Goal: Check status: Check status

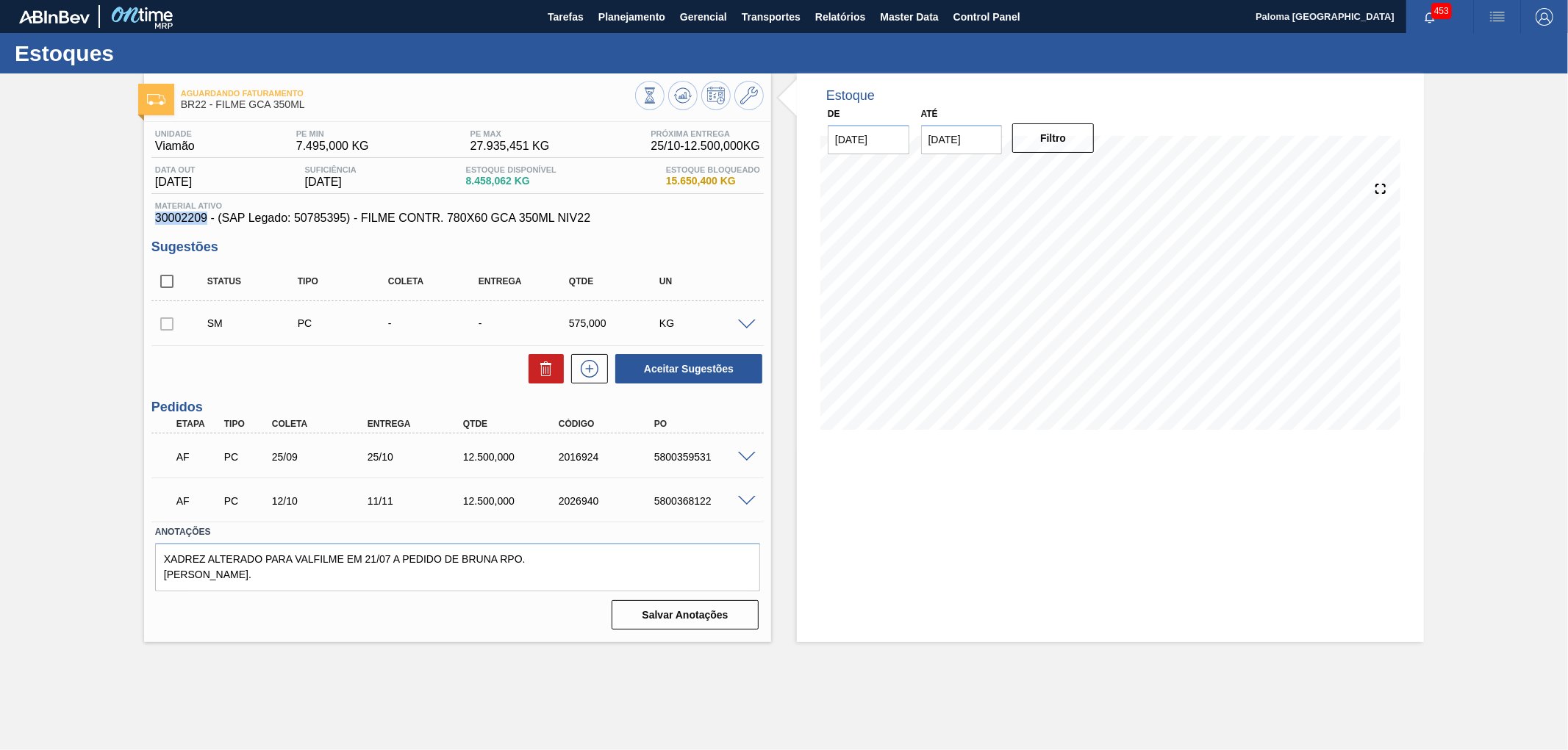
drag, startPoint x: 203, startPoint y: 220, endPoint x: 156, endPoint y: 220, distance: 47.0
click at [156, 220] on span "30002209 - (SAP Legado: 50785395) - FILME CONTR. 780X60 GCA 350ML NIV22" at bounding box center [457, 218] width 605 height 14
copy span "30002209"
click at [604, 4] on button "Planejamento" at bounding box center [632, 17] width 82 height 33
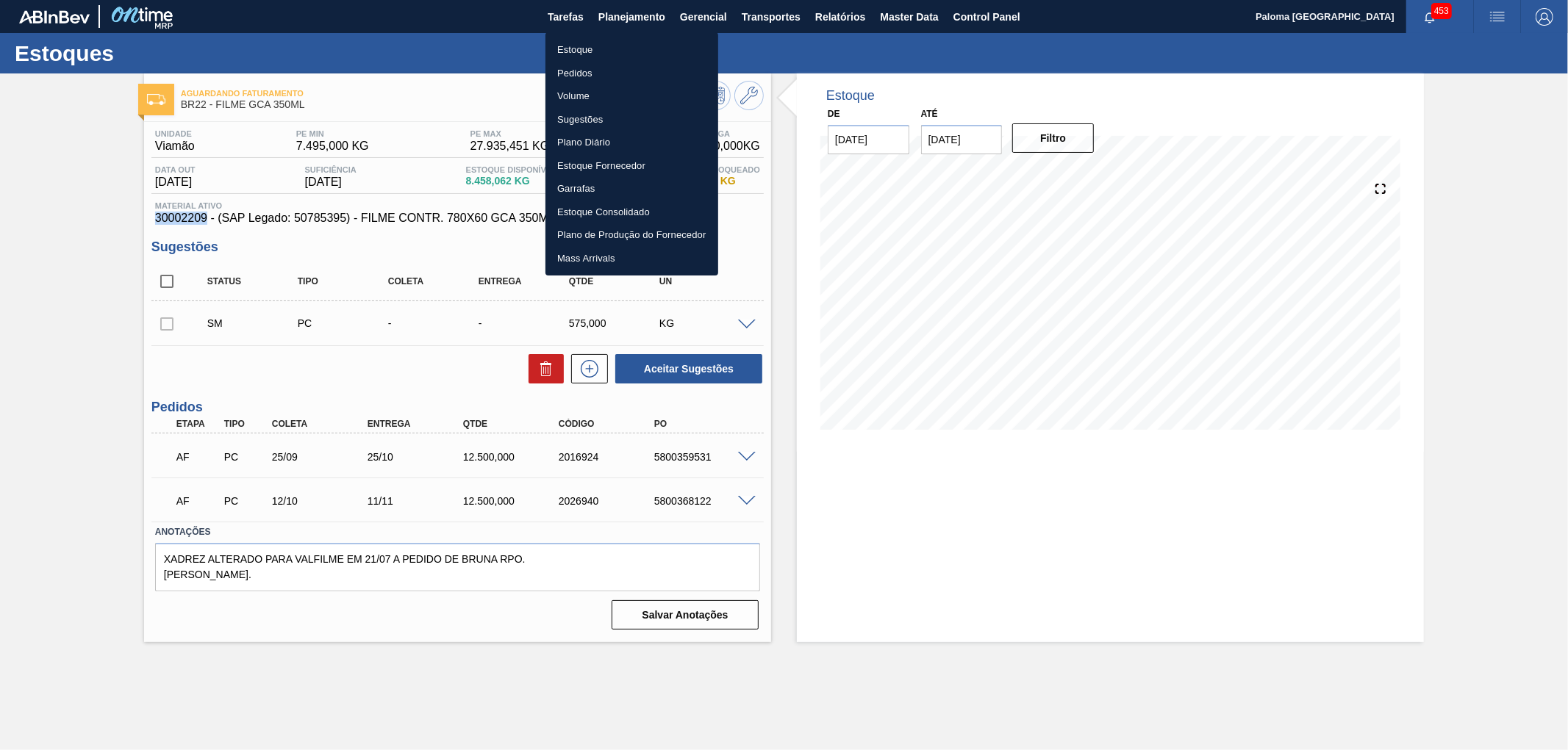
click at [590, 44] on li "Estoque" at bounding box center [631, 50] width 172 height 24
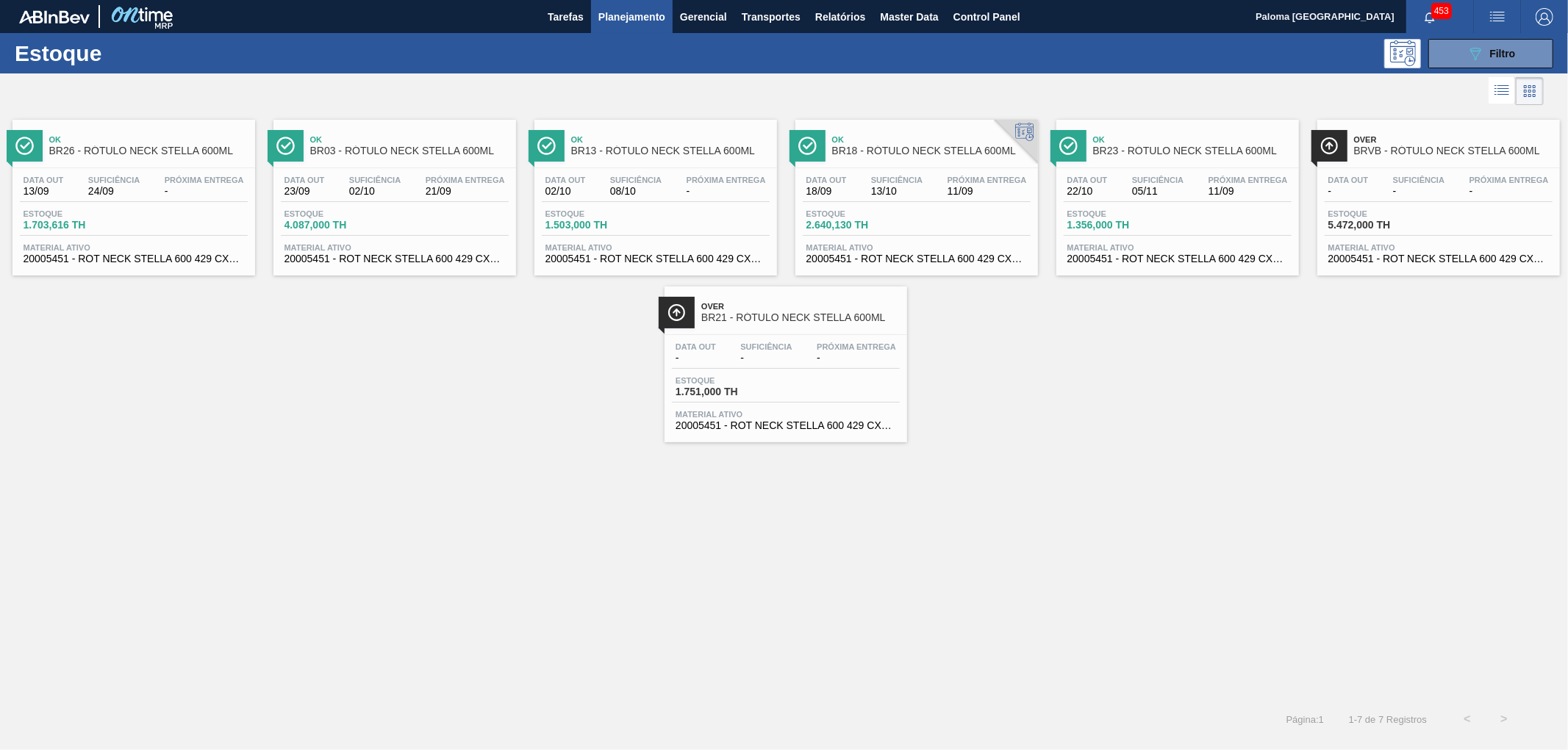
click at [1481, 69] on div "Estoque 089F7B8B-B2A5-4AFE-B5C0-19BA573D28AC Filtro" at bounding box center [784, 53] width 1568 height 41
click at [1481, 54] on icon "089F7B8B-B2A5-4AFE-B5C0-19BA573D28AC" at bounding box center [1475, 53] width 17 height 17
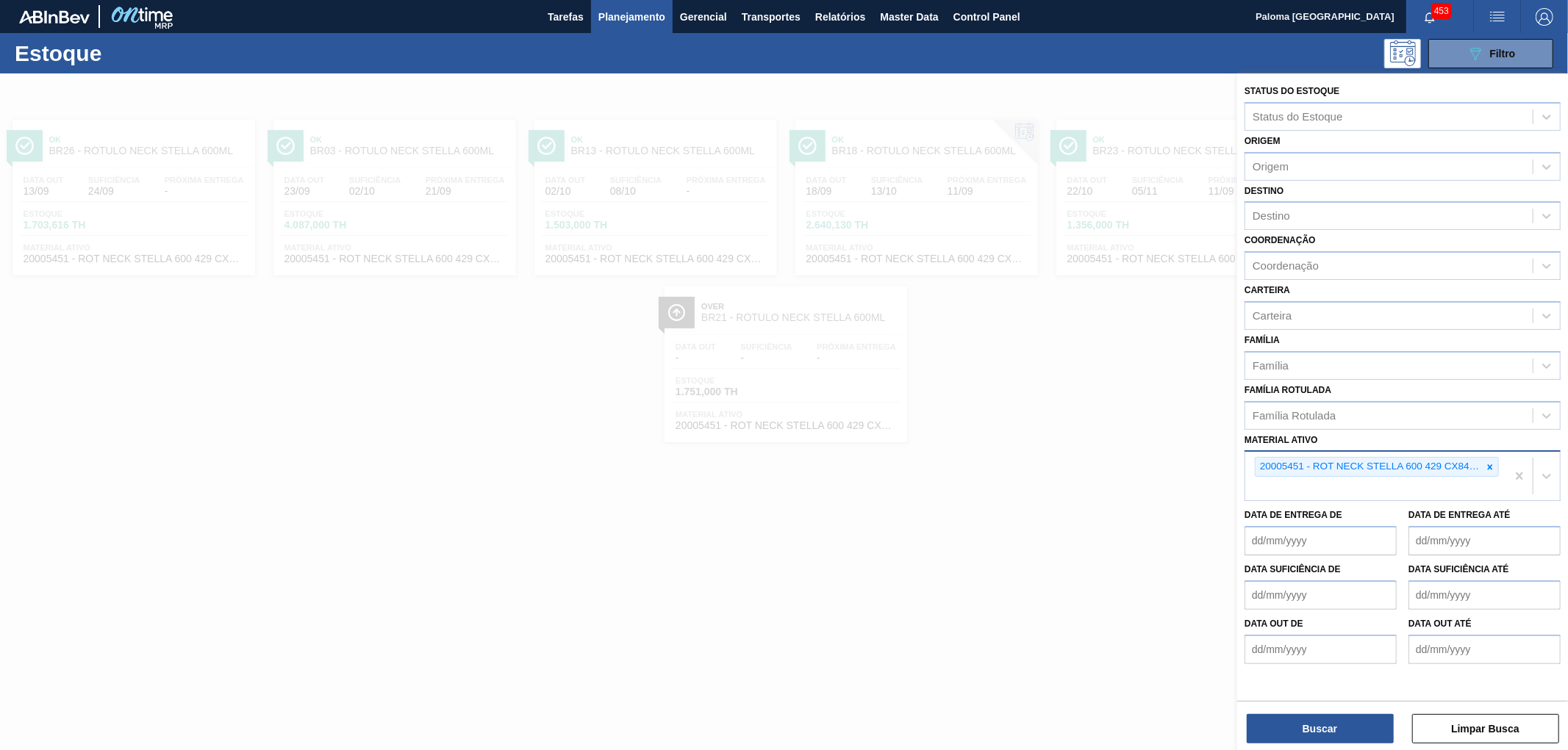
click at [1491, 462] on icon at bounding box center [1489, 467] width 10 height 10
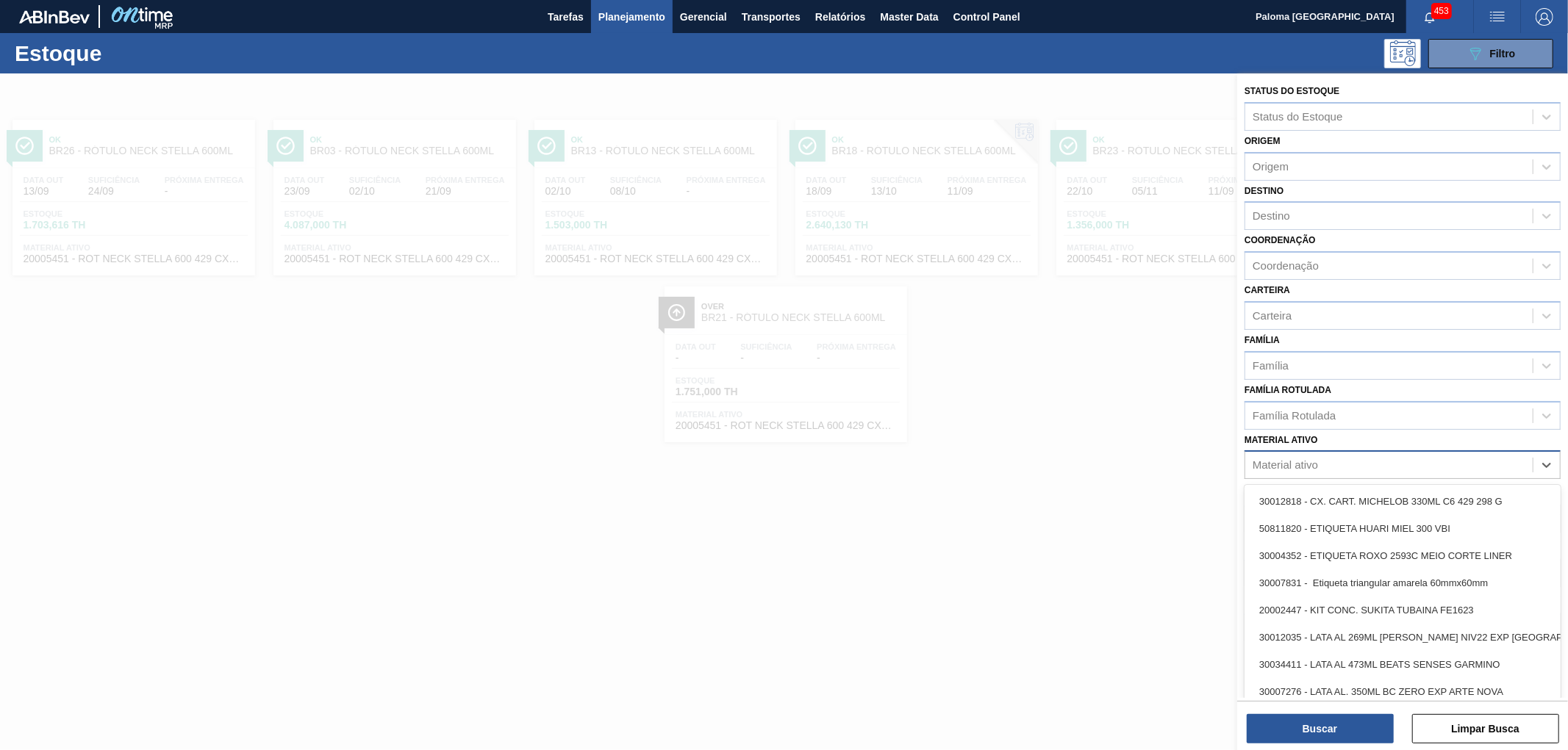
click at [1364, 462] on div "Material ativo" at bounding box center [1389, 465] width 288 height 21
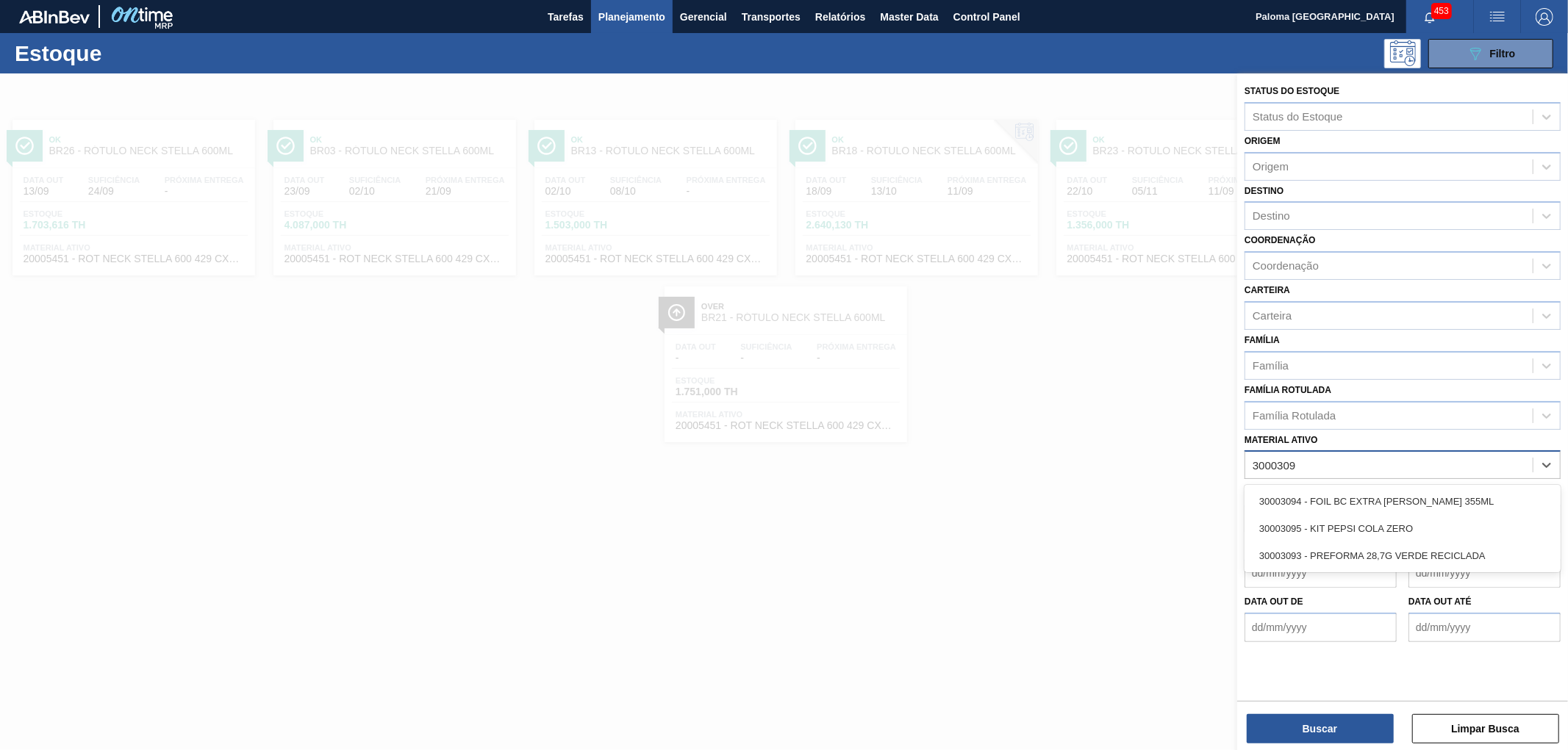
type ativo "30003093"
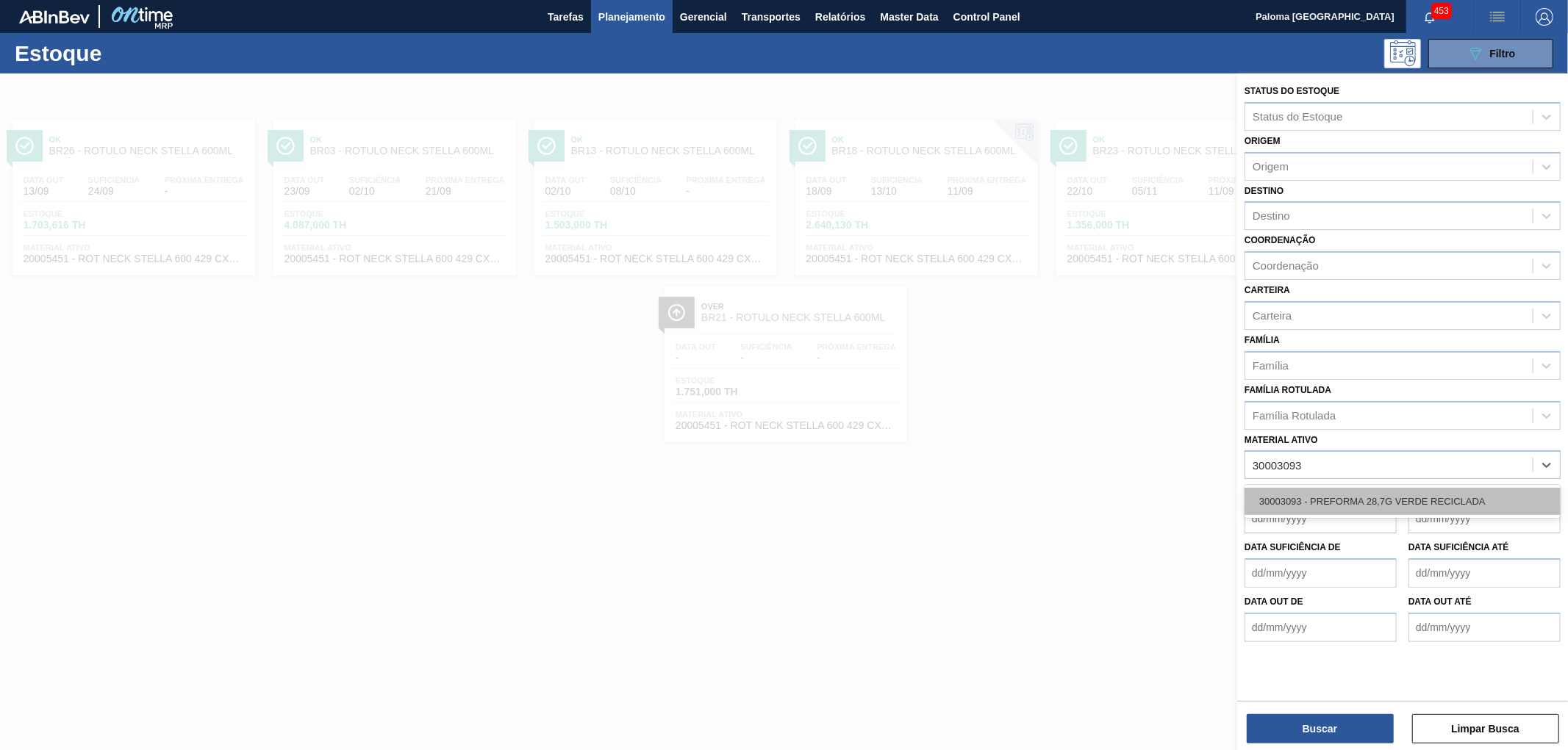
click at [1365, 493] on div "30003093 - PREFORMA 28,7G VERDE RECICLADA" at bounding box center [1403, 501] width 316 height 27
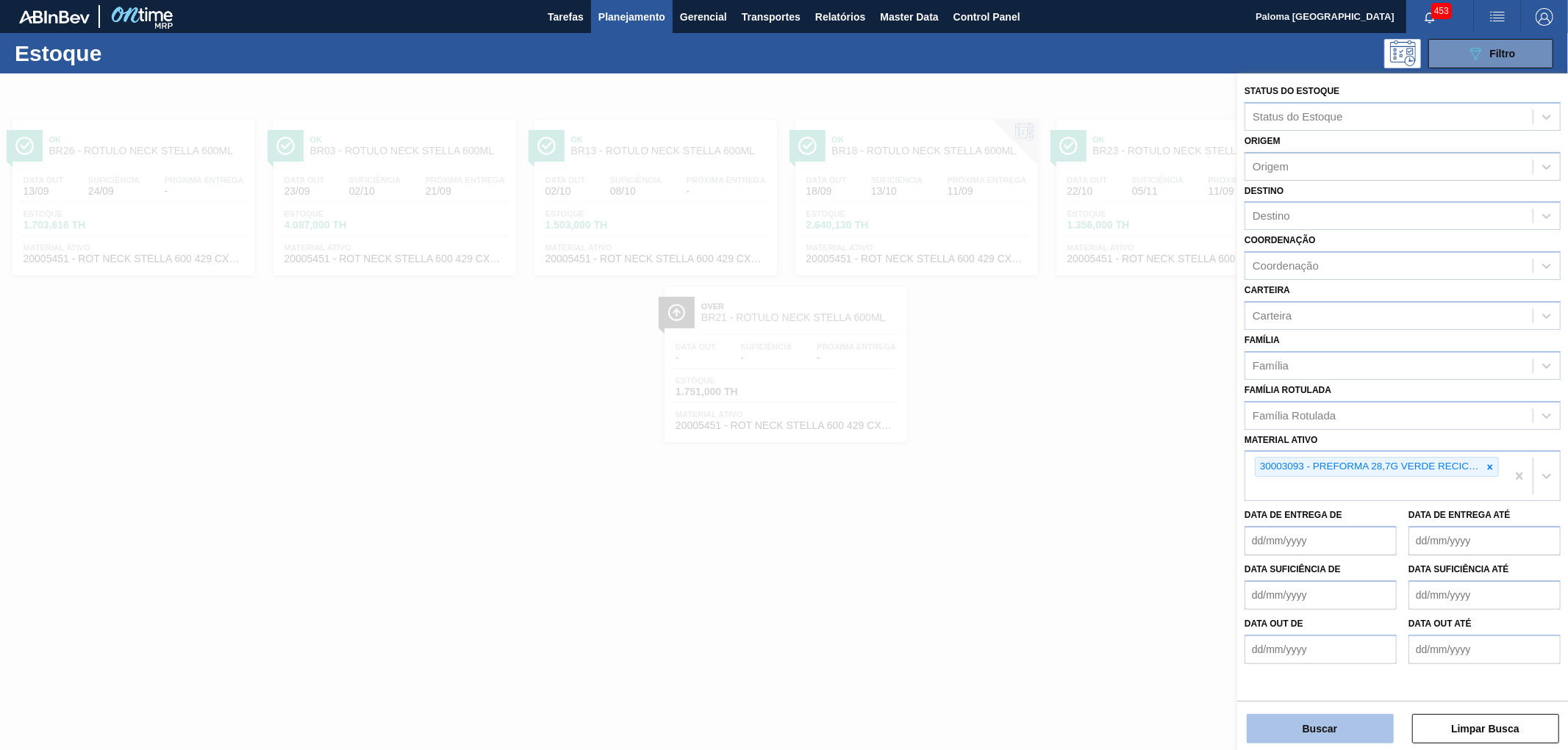
click at [1329, 733] on button "Buscar" at bounding box center [1320, 729] width 147 height 29
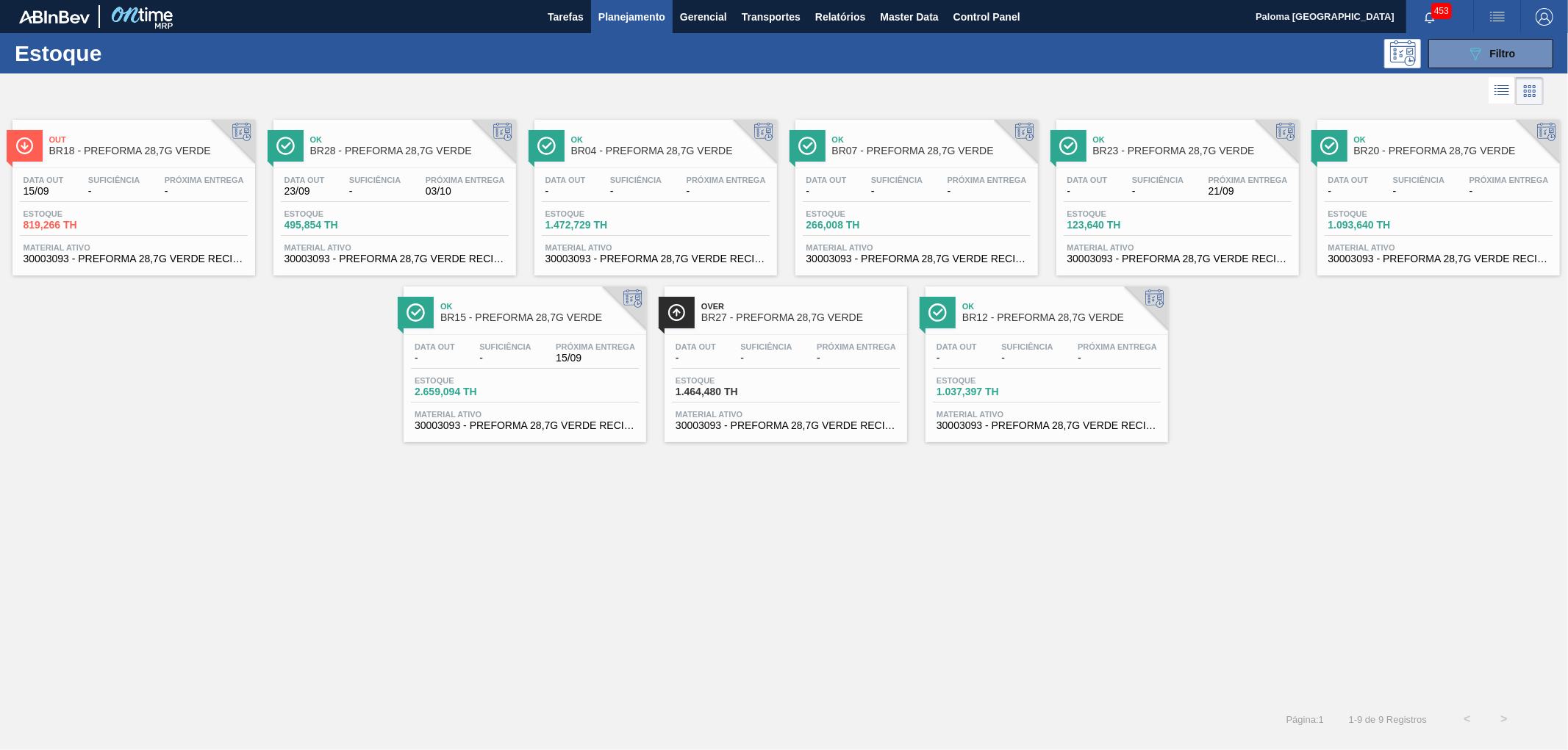
click at [195, 178] on span "Próxima Entrega" at bounding box center [204, 180] width 79 height 9
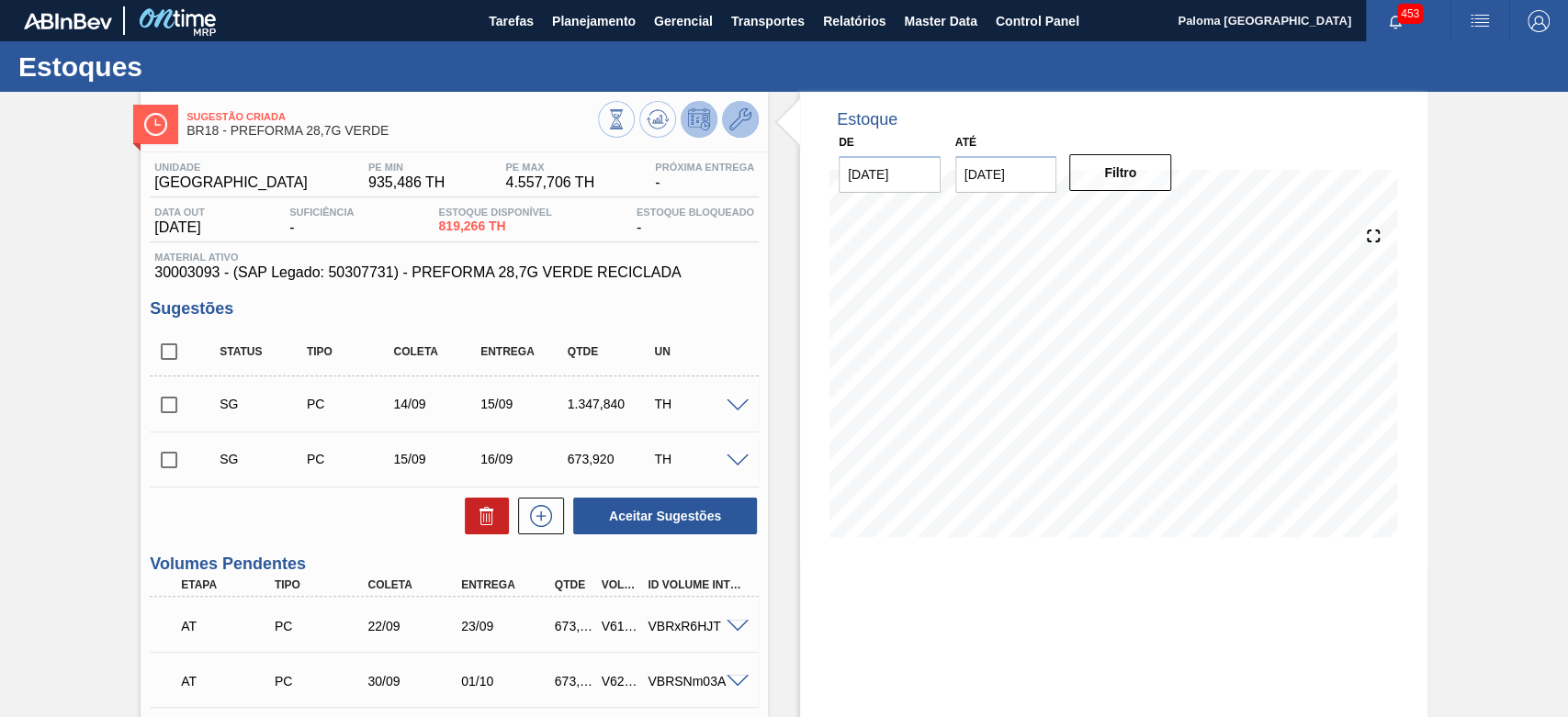
click at [743, 133] on button at bounding box center [740, 119] width 37 height 37
click at [1021, 168] on input "25/09/2025" at bounding box center [1006, 174] width 102 height 37
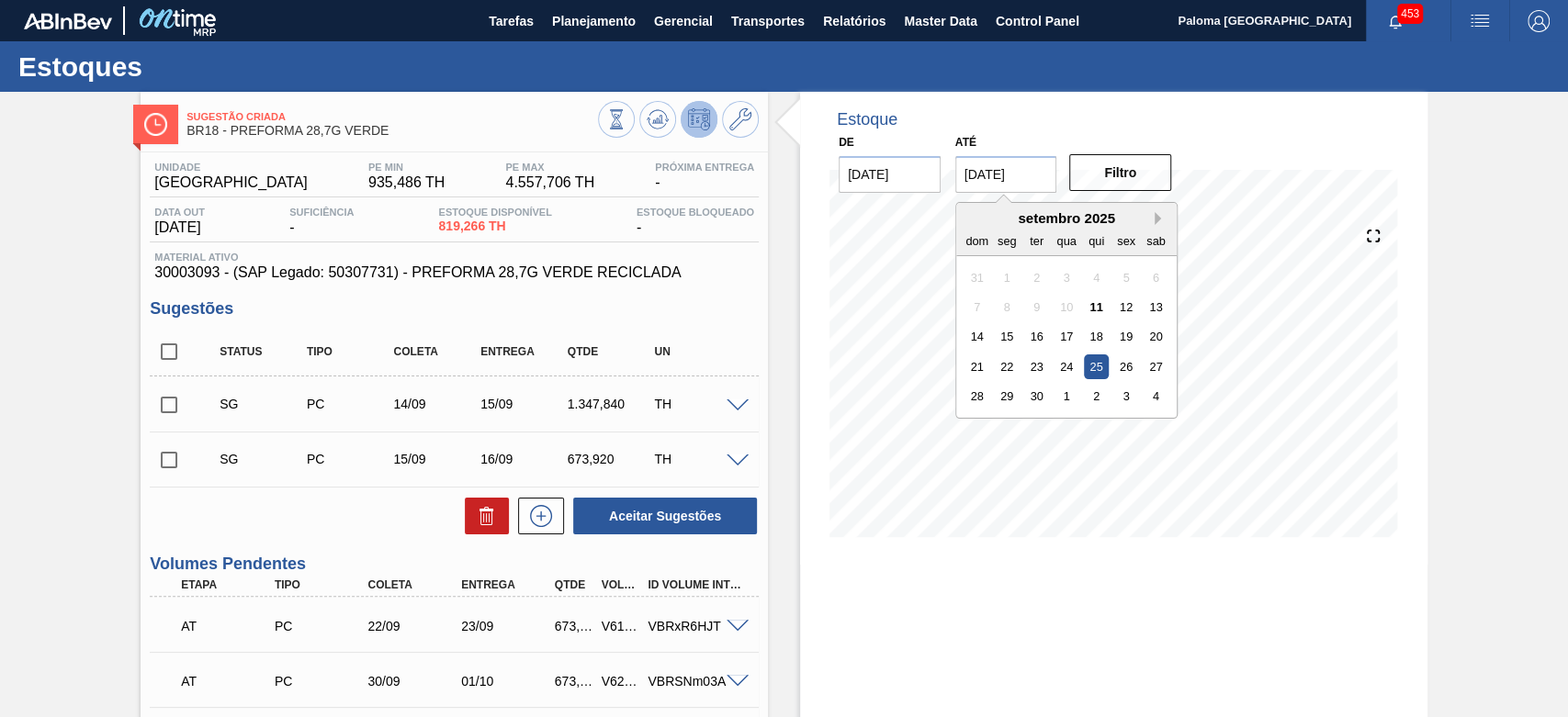
click at [1161, 220] on button "Next Month" at bounding box center [1161, 218] width 13 height 13
click at [1097, 393] on div "30" at bounding box center [1095, 396] width 25 height 25
type input "[DATE]"
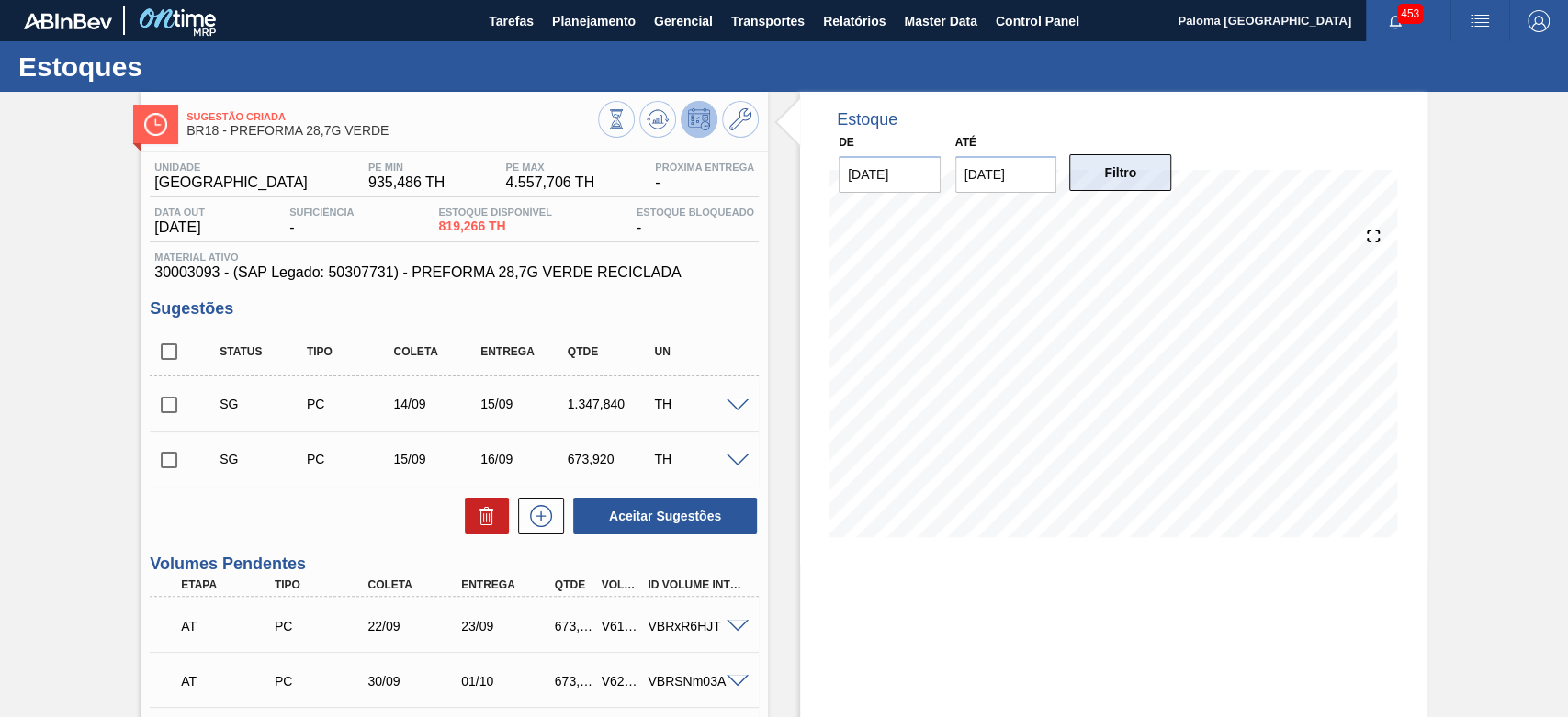
click at [1099, 183] on button "Filtro" at bounding box center [1120, 172] width 102 height 37
click at [658, 124] on icon at bounding box center [657, 119] width 22 height 22
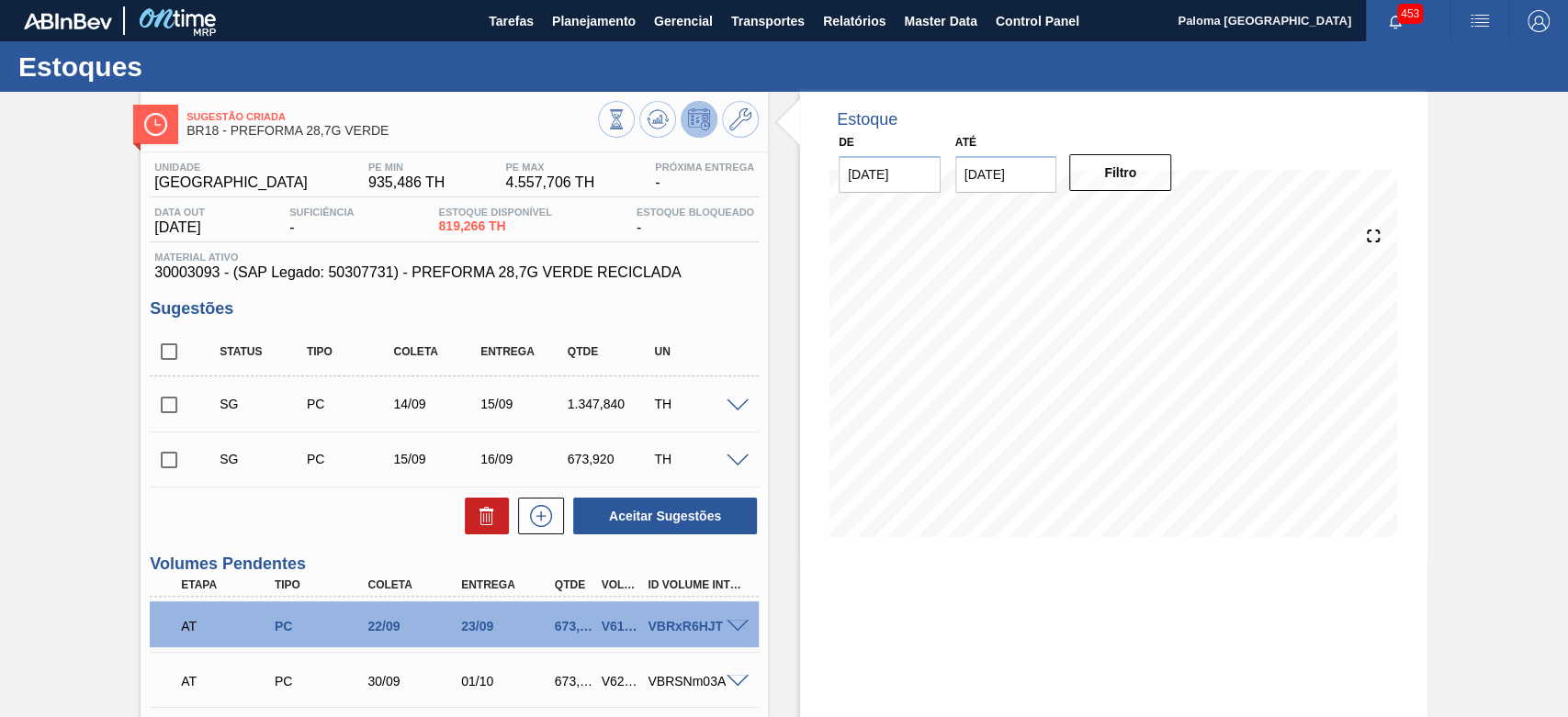
click at [184, 271] on span "30003093 - (SAP Legado: 50307731) - PREFORMA 28,7G VERDE RECICLADA" at bounding box center [454, 272] width 600 height 17
copy span "30003093"
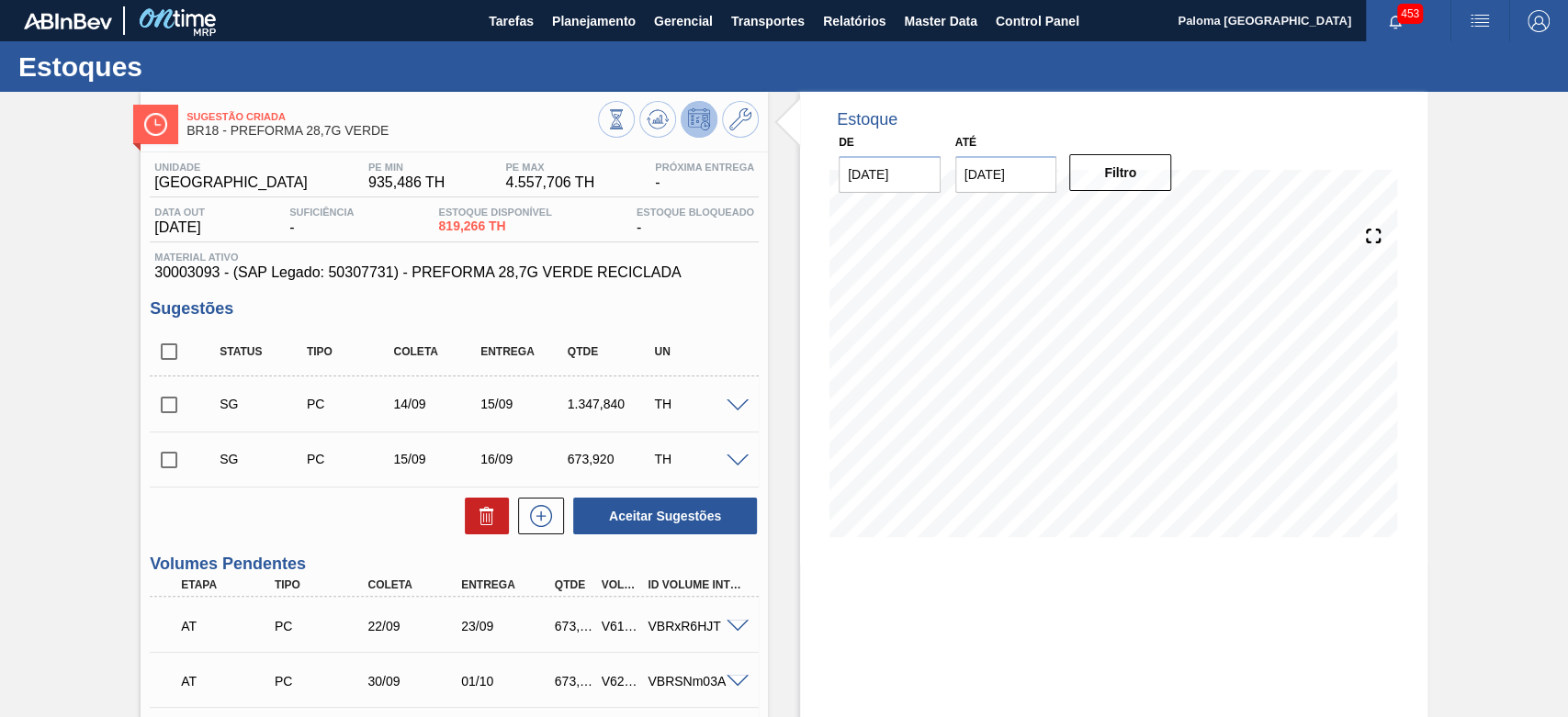
click at [1363, 234] on icon at bounding box center [1373, 236] width 26 height 26
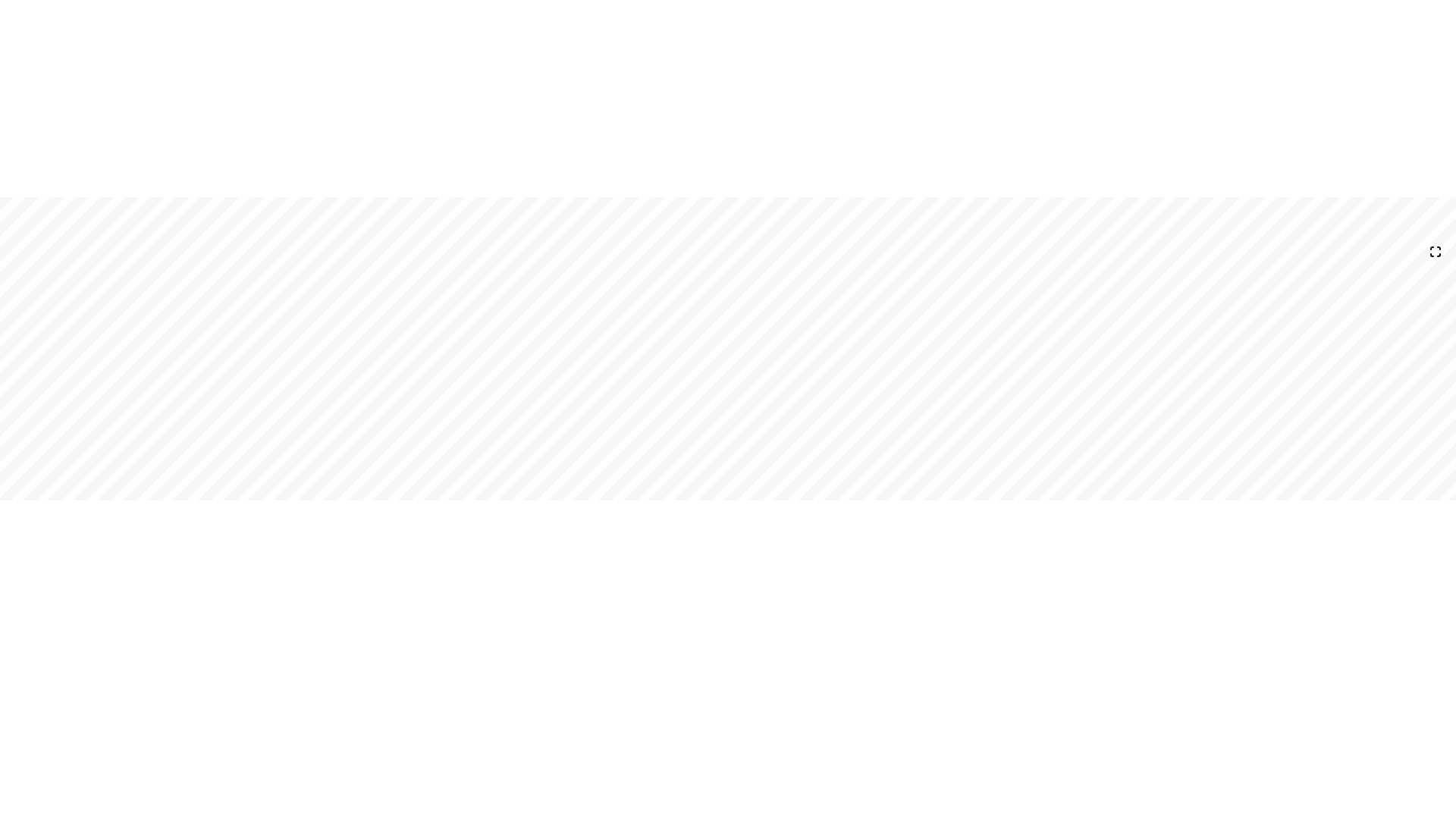
click at [984, 46] on div "15/09 Projeção de Estoque 1,443.71 [DOMAIN_NAME] 399.996 Política Objetiva 2,74…" at bounding box center [728, 409] width 1456 height 819
click at [1294, 75] on div "15/09 Projeção de Estoque 1,443.71 [DOMAIN_NAME] 399.996 Política Objetiva 2,74…" at bounding box center [728, 409] width 1456 height 819
click at [390, 591] on div "15/09 Projeção de Estoque 1,443.71 [DOMAIN_NAME] 399.996 Política Objetiva 2,74…" at bounding box center [728, 409] width 1456 height 819
